Goal: Task Accomplishment & Management: Use online tool/utility

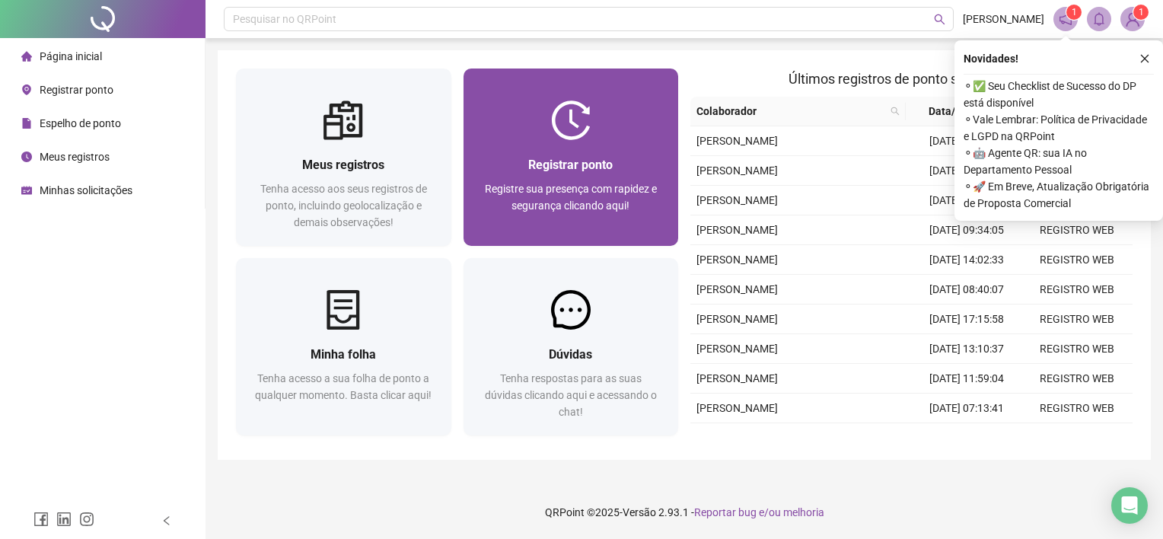
click at [585, 197] on div "Registre sua presença com rapidez e segurança clicando aqui!" at bounding box center [571, 205] width 179 height 50
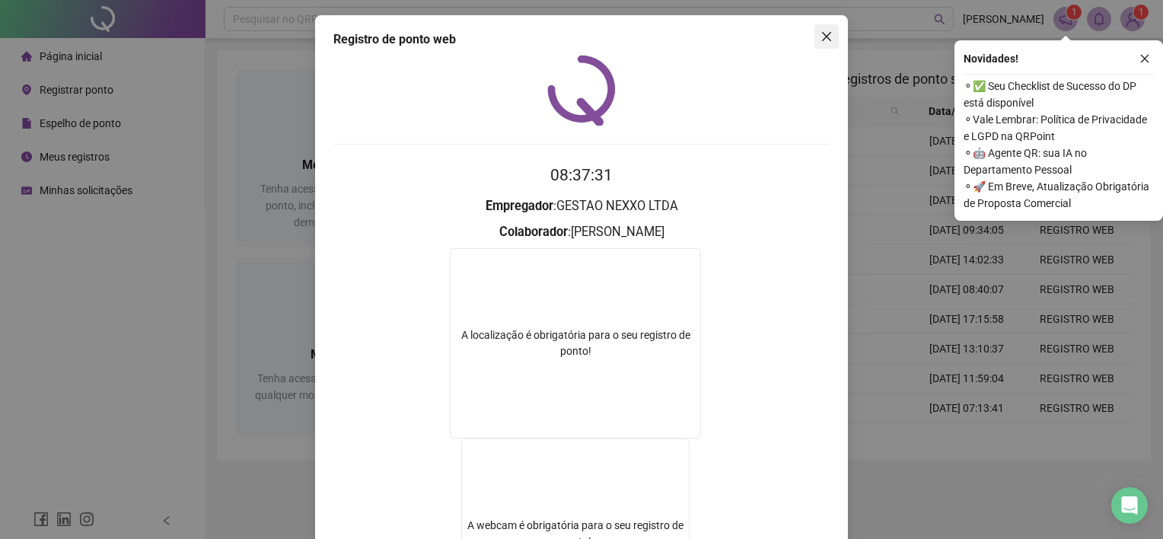
drag, startPoint x: 822, startPoint y: 40, endPoint x: 897, endPoint y: 10, distance: 81.0
click at [822, 40] on icon "close" at bounding box center [826, 36] width 12 height 12
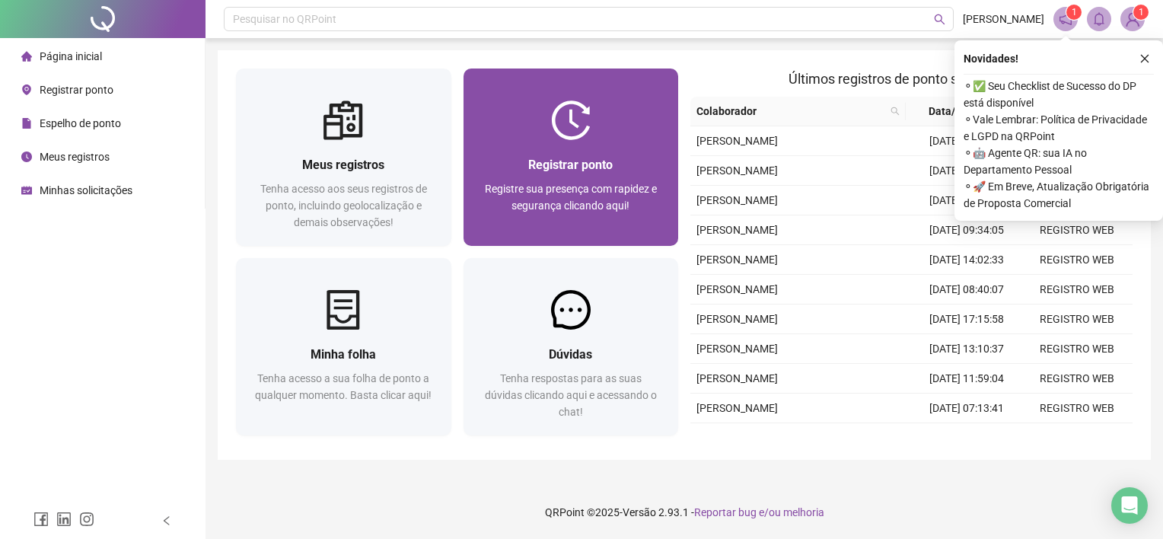
click at [606, 107] on div at bounding box center [571, 120] width 215 height 40
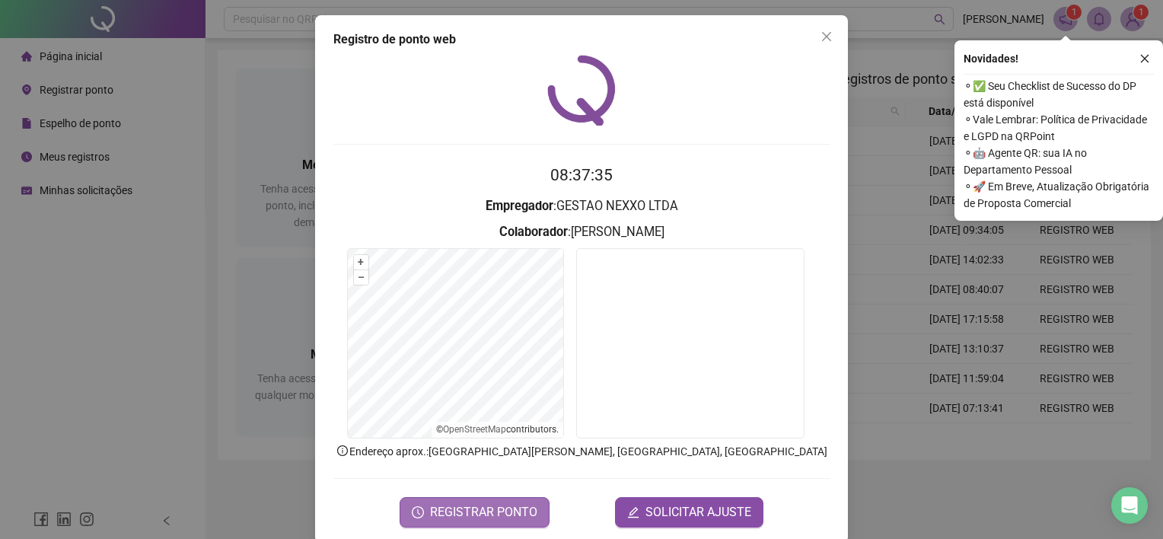
click at [518, 508] on span "REGISTRAR PONTO" at bounding box center [483, 512] width 107 height 18
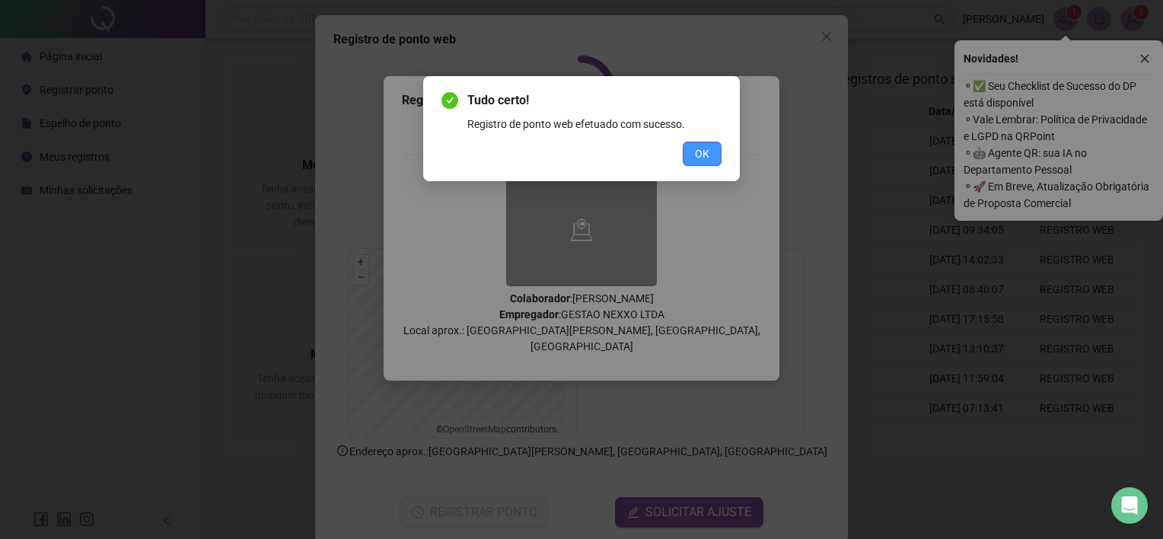
click at [706, 151] on span "OK" at bounding box center [702, 153] width 14 height 17
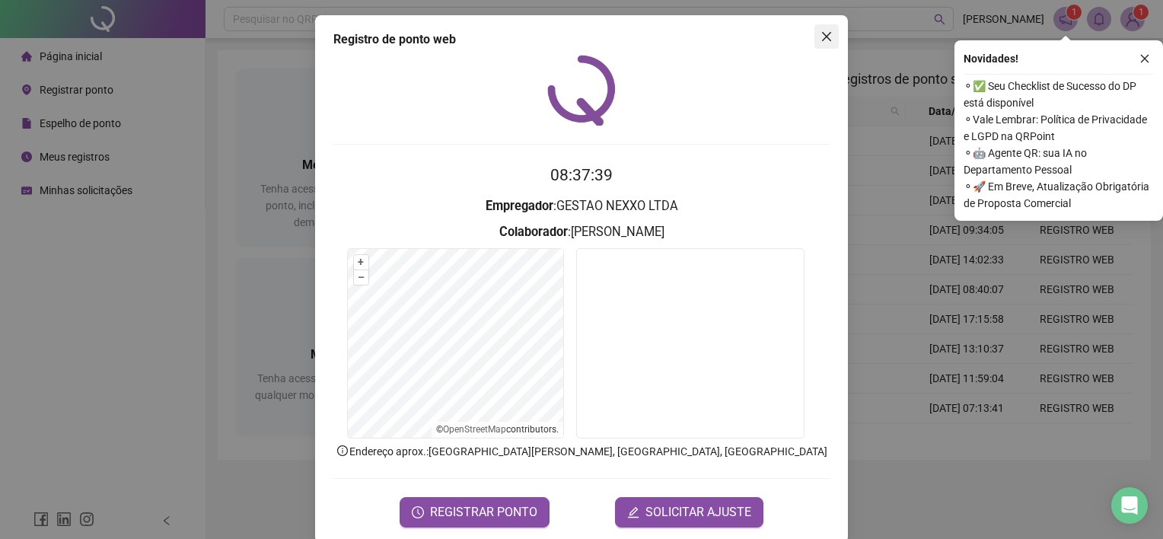
click at [820, 37] on icon "close" at bounding box center [826, 36] width 12 height 12
